Goal: Task Accomplishment & Management: Use online tool/utility

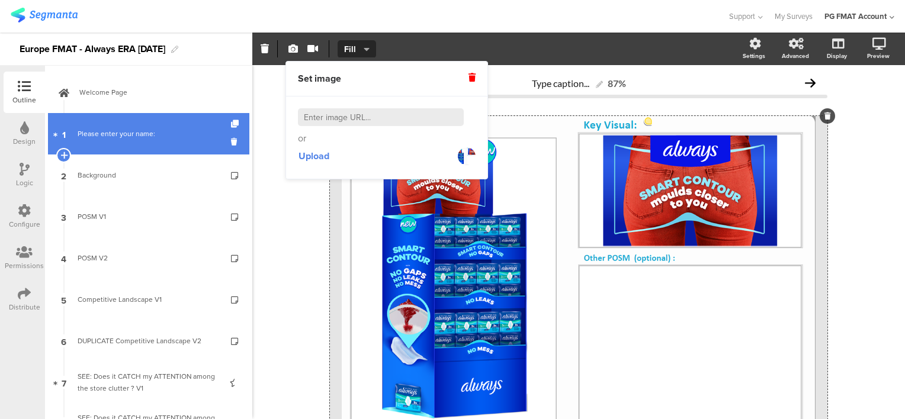
click at [100, 133] on div "Please enter your name:" at bounding box center [149, 134] width 142 height 12
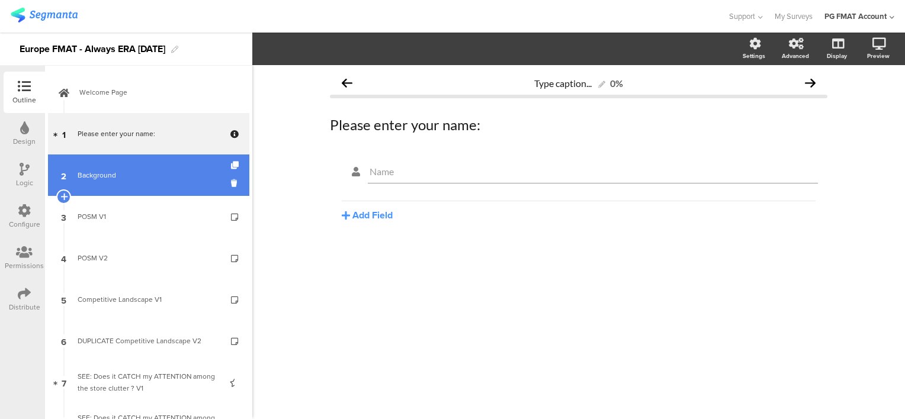
click at [97, 172] on div "Background" at bounding box center [149, 175] width 142 height 12
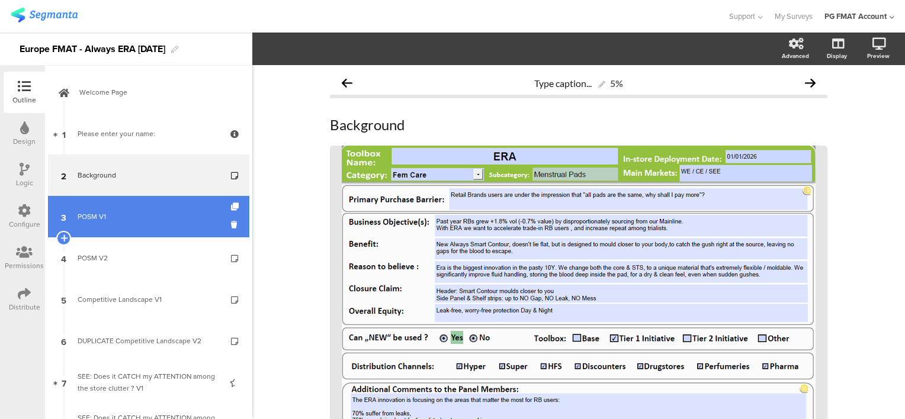
click at [95, 223] on link "3 POSM V1" at bounding box center [148, 216] width 201 height 41
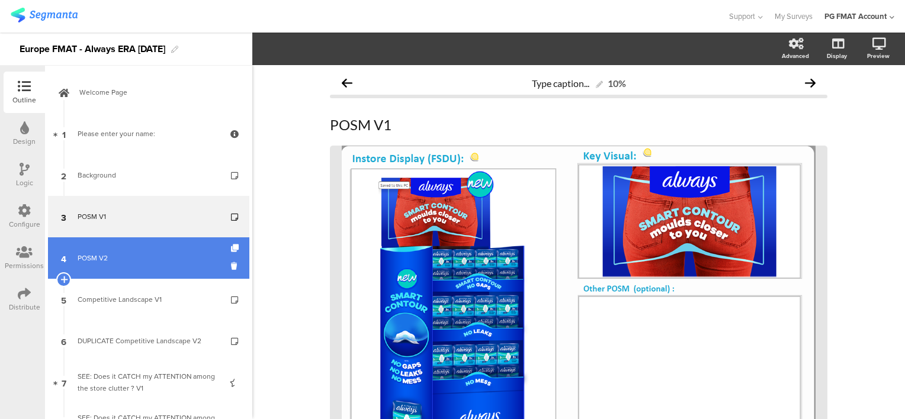
click at [99, 257] on div "POSM V2" at bounding box center [149, 258] width 142 height 12
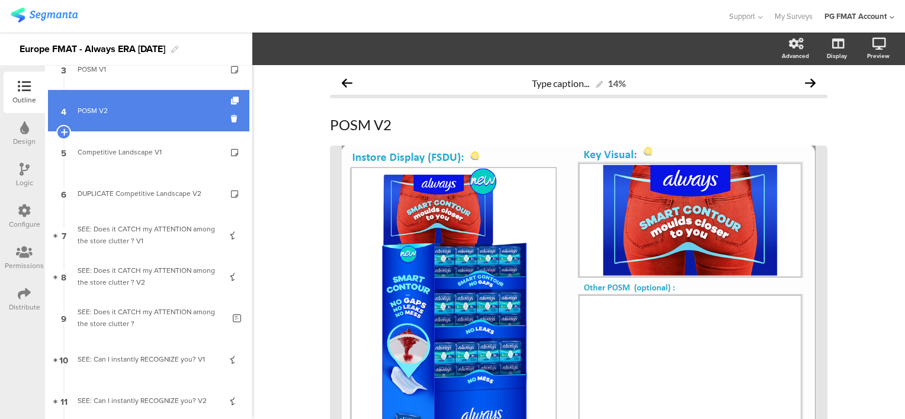
scroll to position [178, 0]
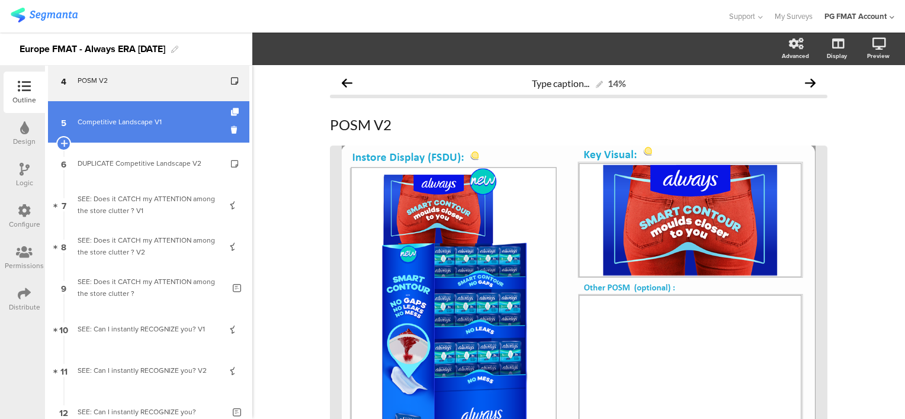
click at [128, 128] on link "5 Competitive Landscape V1" at bounding box center [148, 121] width 201 height 41
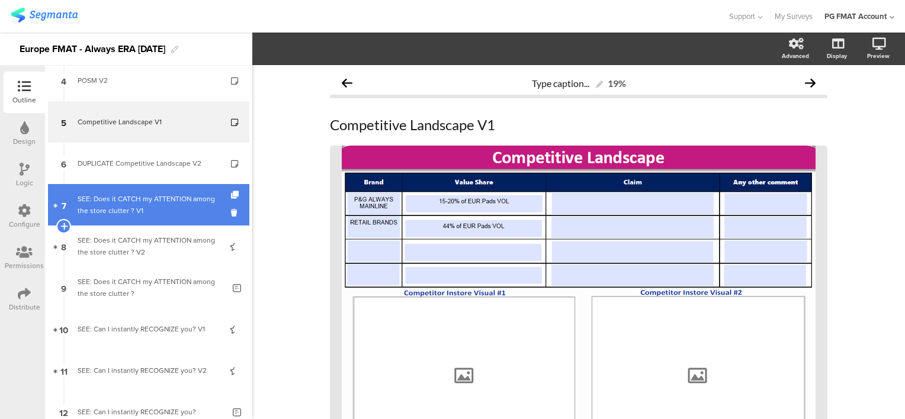
click at [118, 205] on div "SEE: Does it CATCH my ATTENTION among the store clutter ? V1" at bounding box center [149, 205] width 142 height 24
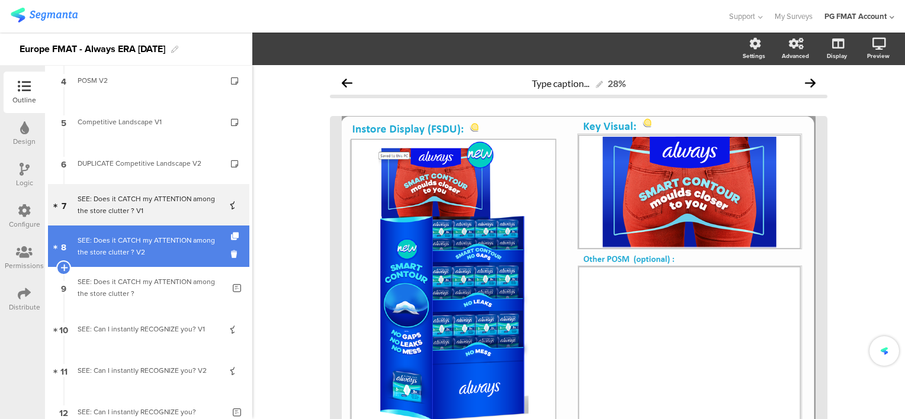
click at [126, 249] on div "SEE: Does it CATCH my ATTENTION among the store clutter ? V2" at bounding box center [149, 247] width 142 height 24
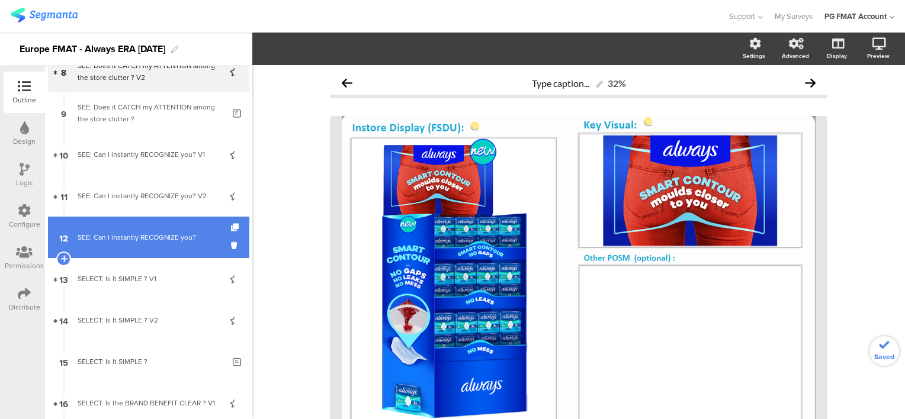
scroll to position [355, 0]
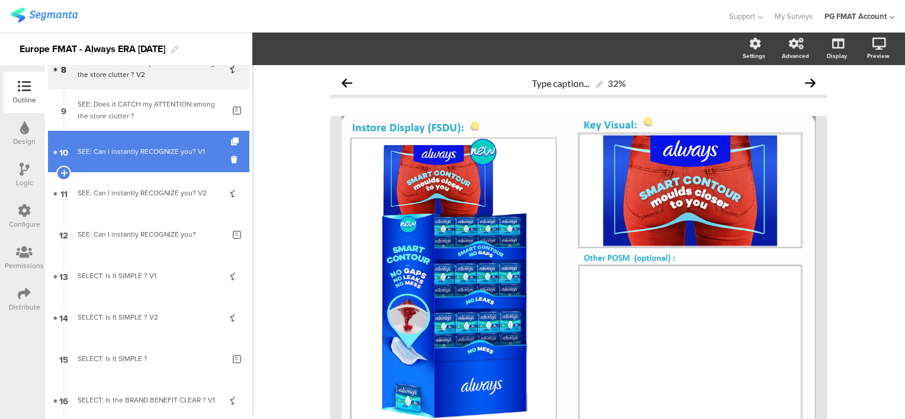
click at [133, 158] on link "10 SEE: Can I instantly RECOGNIZE you? V1" at bounding box center [148, 151] width 201 height 41
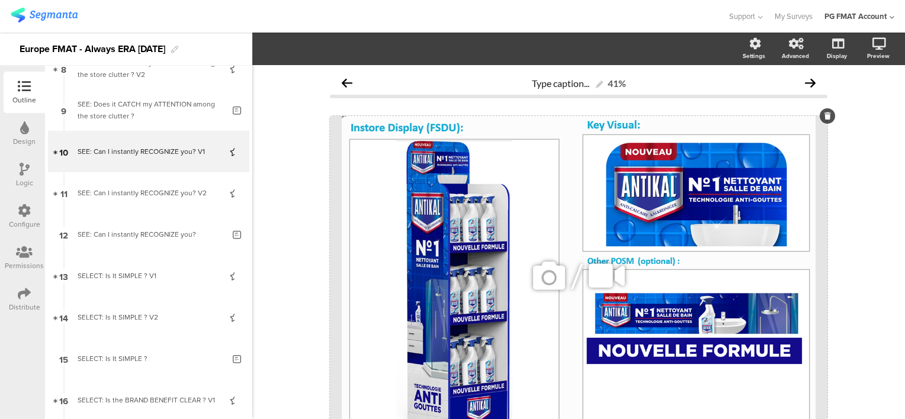
click at [543, 278] on icon at bounding box center [549, 276] width 40 height 40
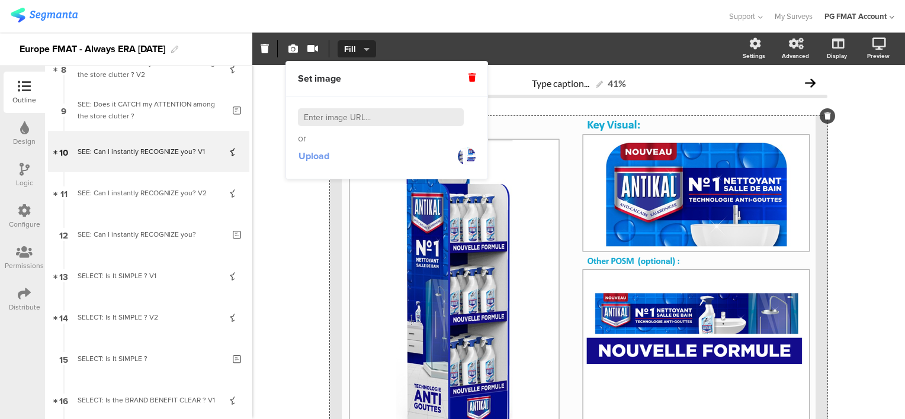
click at [316, 155] on span "Upload" at bounding box center [314, 156] width 31 height 14
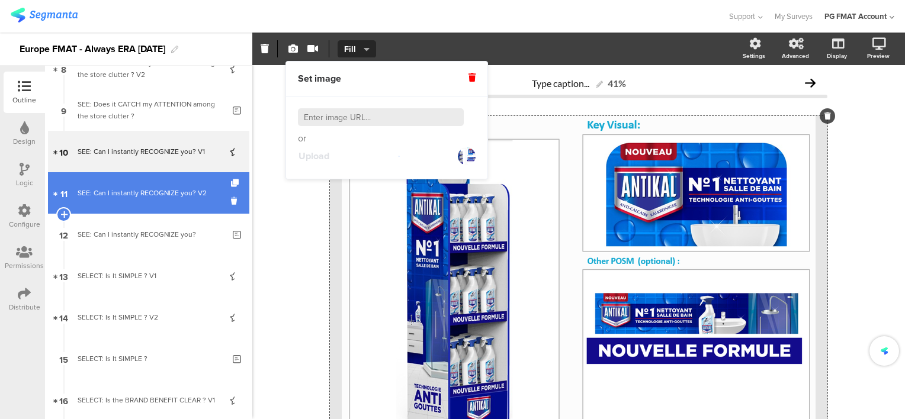
click at [121, 194] on div "SEE: Can I instantly RECOGNIZE you? V2" at bounding box center [149, 193] width 142 height 12
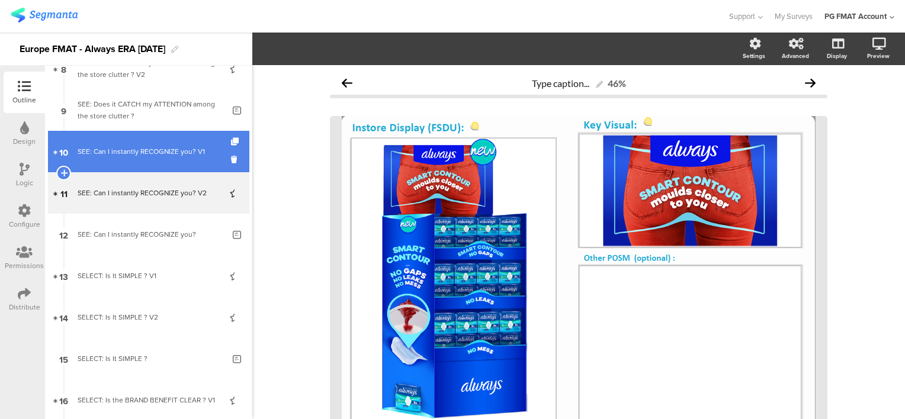
click at [125, 156] on div "SEE: Can I instantly RECOGNIZE you? V1" at bounding box center [149, 152] width 142 height 12
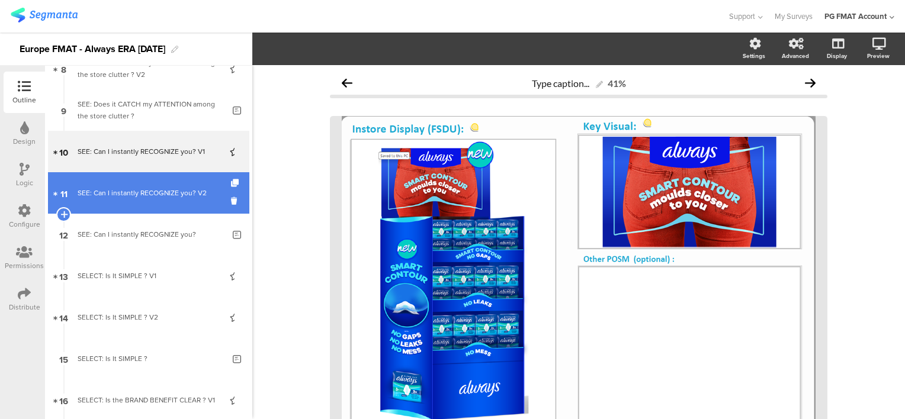
click at [126, 190] on div "SEE: Can I instantly RECOGNIZE you? V2" at bounding box center [149, 193] width 142 height 12
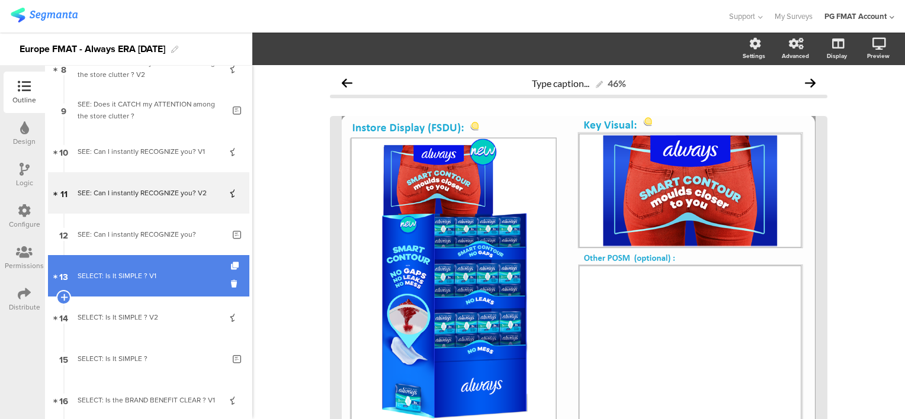
click at [121, 275] on div "SELECT: Is It SIMPLE ? V1" at bounding box center [149, 276] width 142 height 12
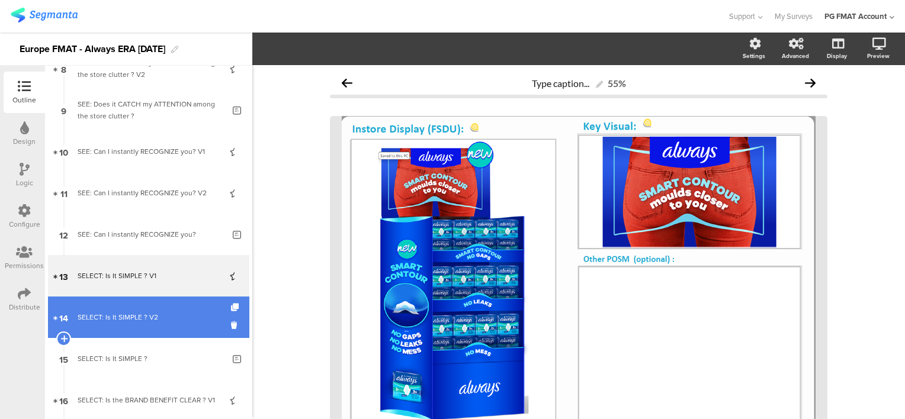
click at [121, 313] on div "SELECT: Is It SIMPLE ? V2" at bounding box center [149, 318] width 142 height 12
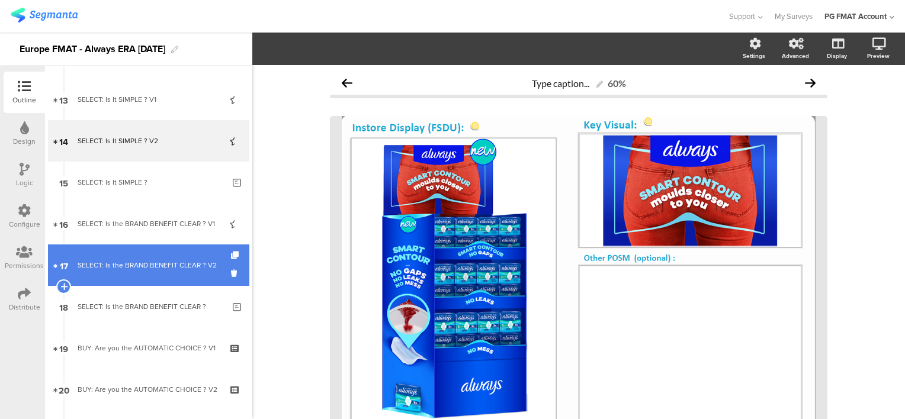
scroll to position [533, 0]
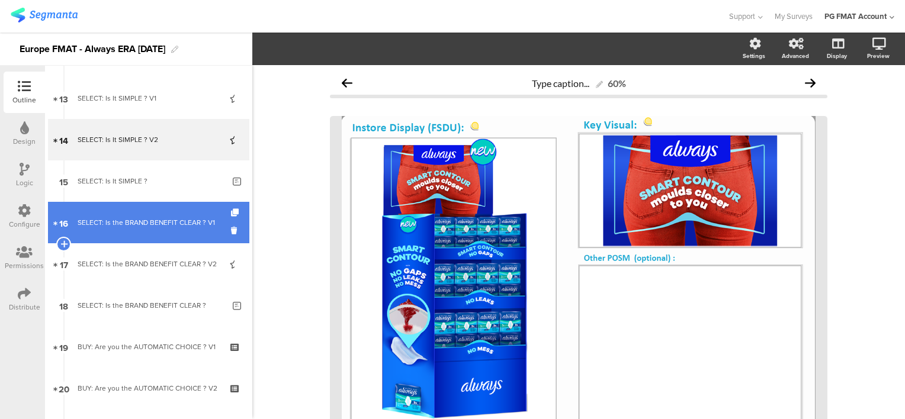
click at [125, 229] on div "SELECT: Is the BRAND BENEFIT CLEAR ? V1" at bounding box center [149, 223] width 142 height 12
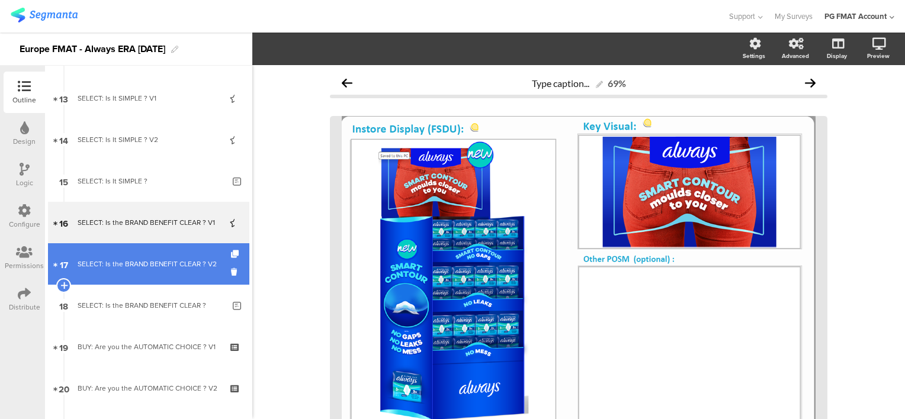
click at [133, 270] on div "SELECT: Is the BRAND BENEFIT CLEAR ? V2" at bounding box center [149, 264] width 142 height 12
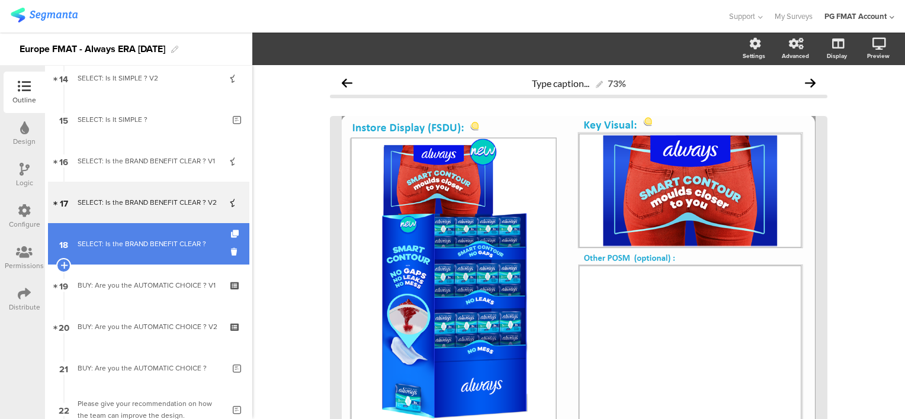
scroll to position [711, 0]
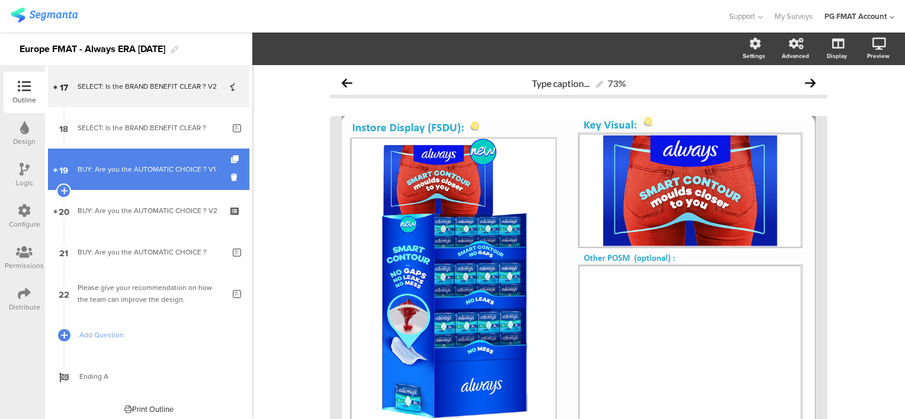
click at [130, 175] on div "BUY: Are you the AUTOMATIC CHOICE ? V1" at bounding box center [149, 170] width 142 height 12
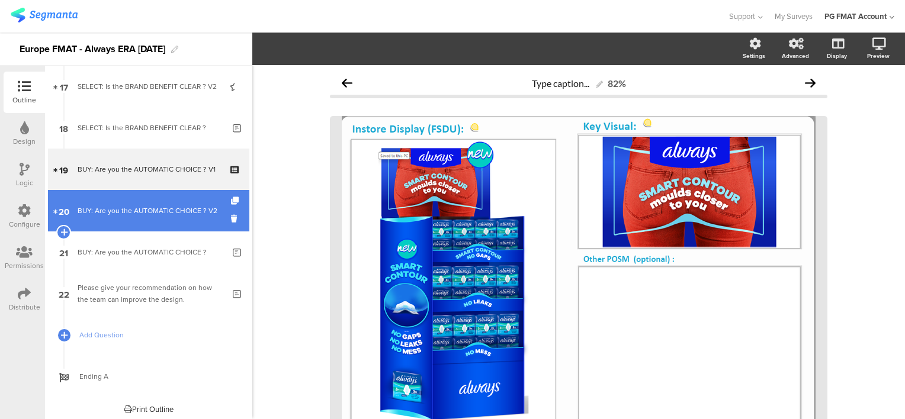
click at [131, 207] on div "BUY: Are you the AUTOMATIC CHOICE ? V2" at bounding box center [149, 211] width 142 height 12
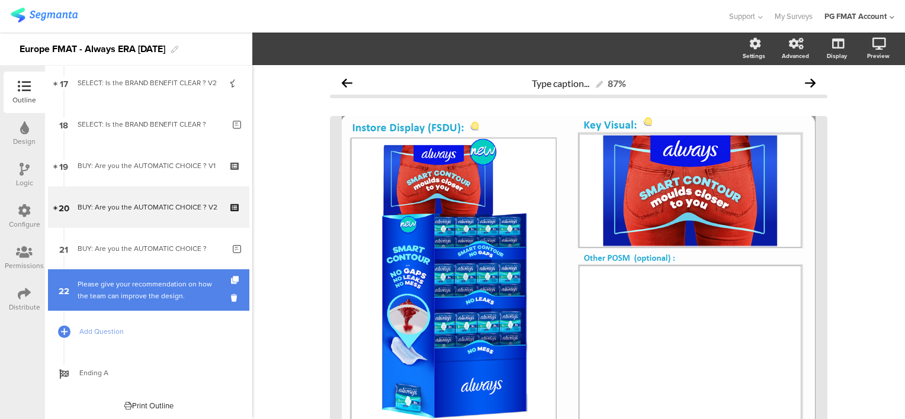
scroll to position [716, 0]
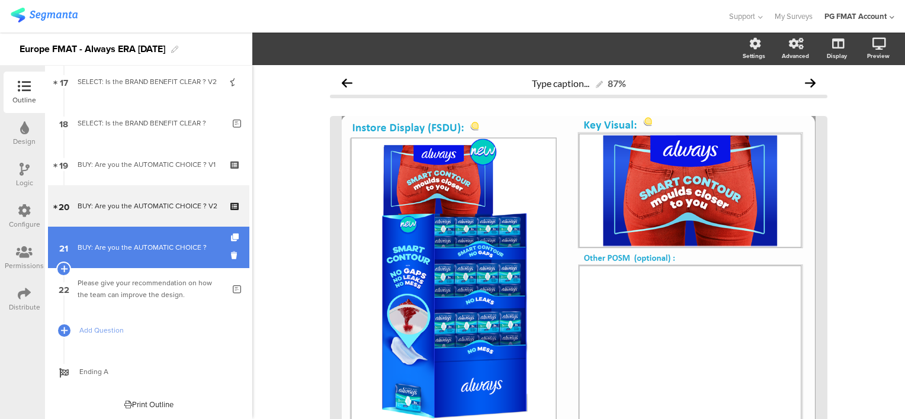
click at [139, 256] on link "21 BUY: Are you the AUTOMATIC CHOICE ?" at bounding box center [148, 247] width 201 height 41
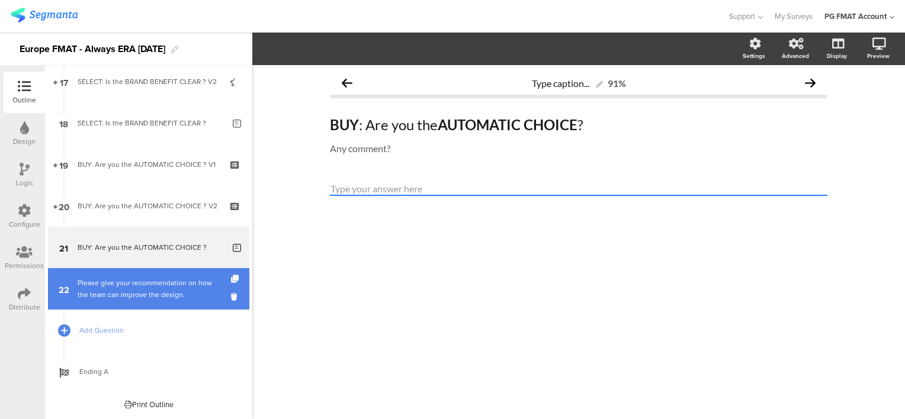
click at [140, 280] on div "Please give your recommendation on how the team can improve the design." at bounding box center [151, 289] width 146 height 24
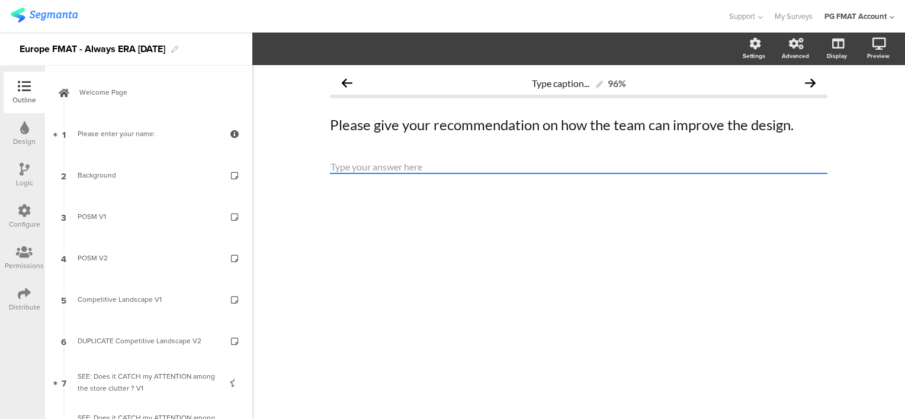
click at [21, 296] on icon at bounding box center [24, 293] width 13 height 13
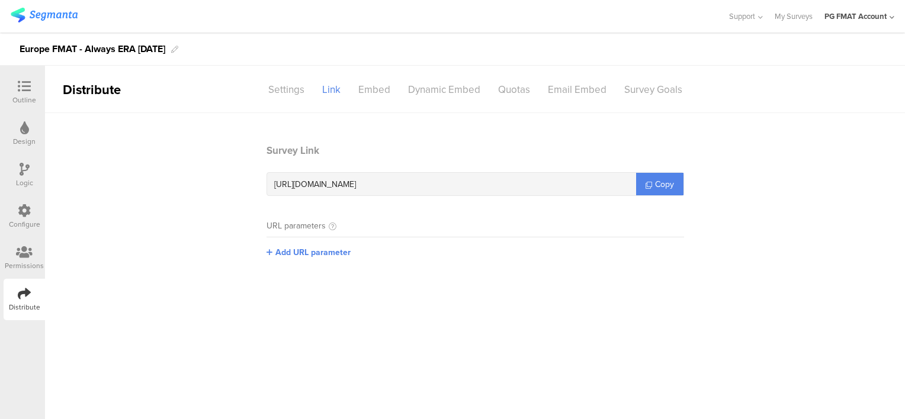
drag, startPoint x: 650, startPoint y: 187, endPoint x: 637, endPoint y: 206, distance: 22.7
click at [651, 187] on icon at bounding box center [649, 185] width 7 height 7
